Goal: Transaction & Acquisition: Obtain resource

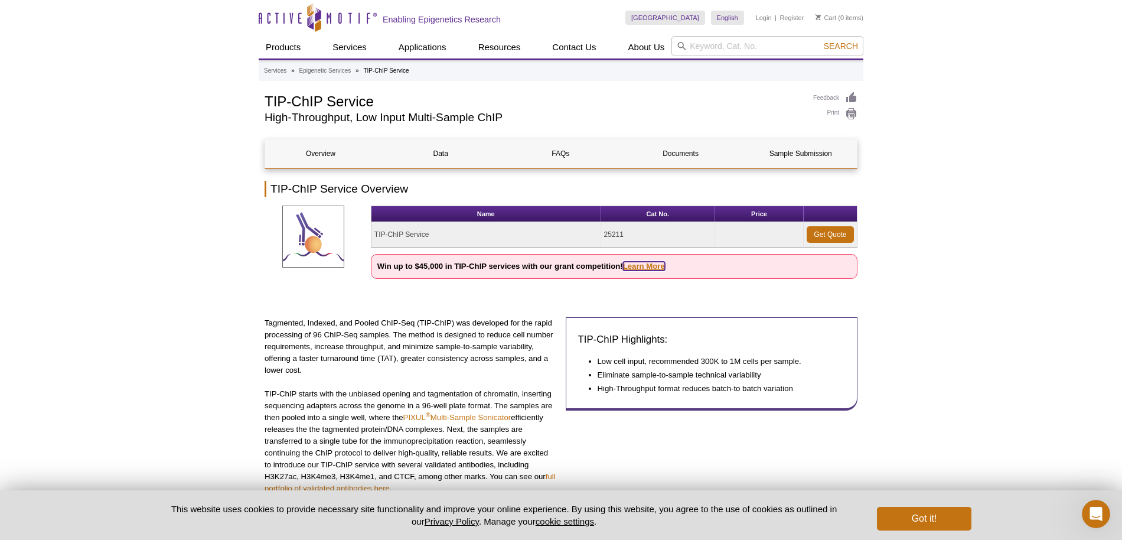
click at [638, 263] on link "Learn More" at bounding box center [644, 266] width 42 height 9
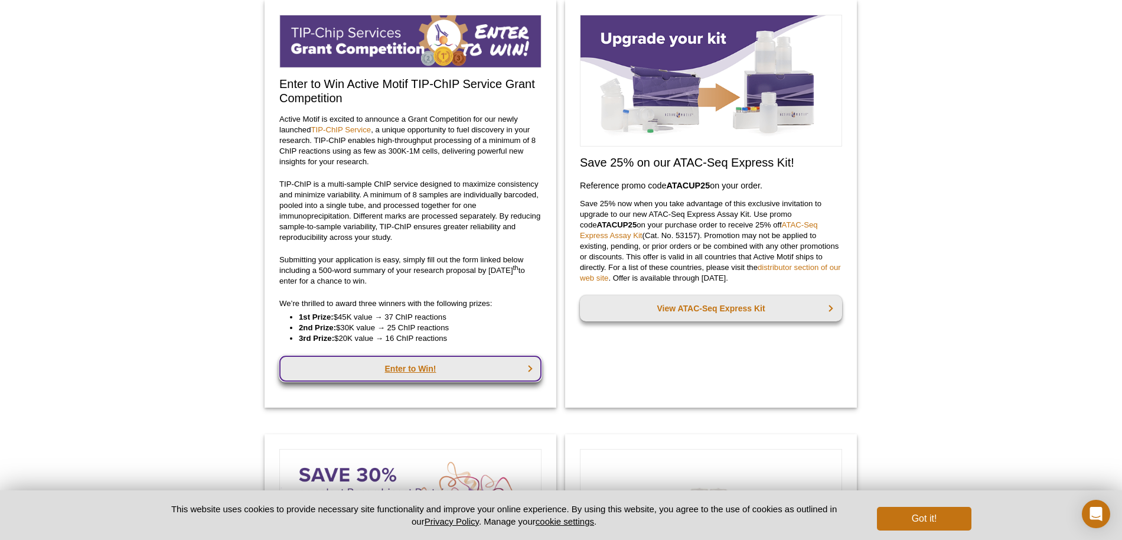
click at [480, 366] on link "Enter to Win!" at bounding box center [410, 369] width 262 height 26
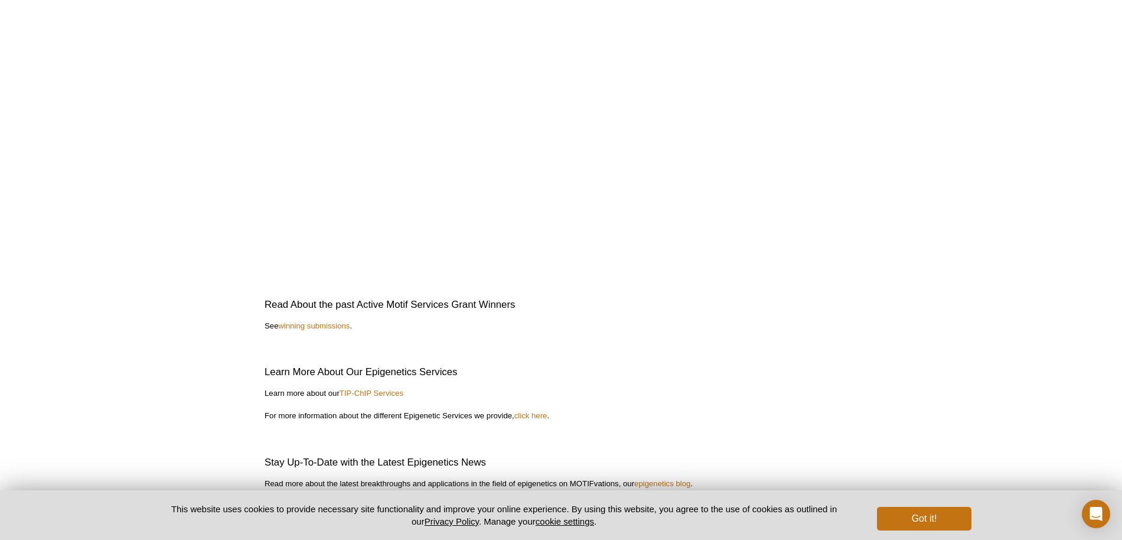
scroll to position [2510, 0]
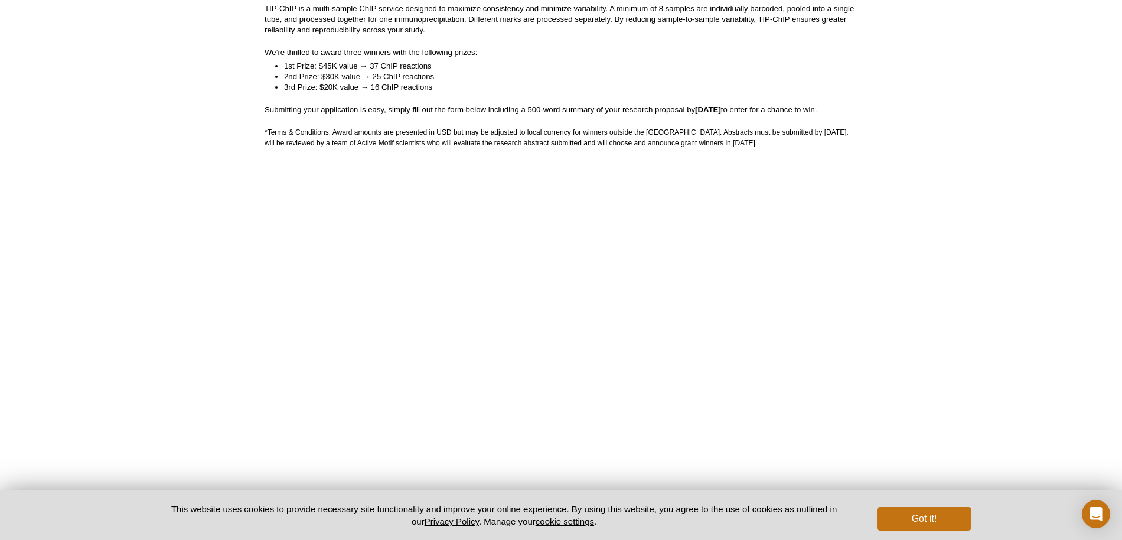
scroll to position [255, 0]
